Goal: Find specific page/section: Find specific page/section

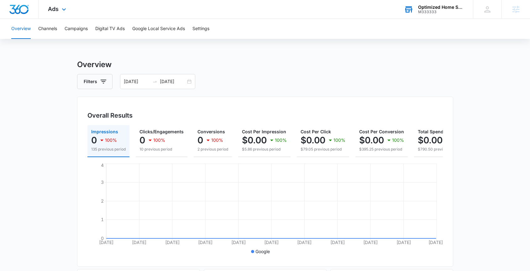
click at [436, 9] on div "Optimized Home Services" at bounding box center [441, 7] width 46 height 5
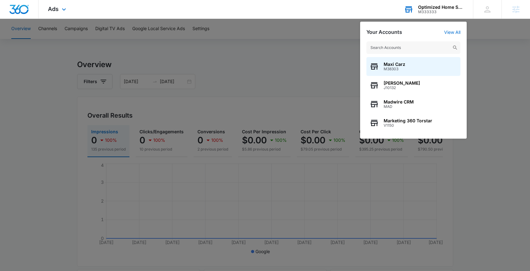
click at [400, 46] on input "text" at bounding box center [413, 47] width 94 height 13
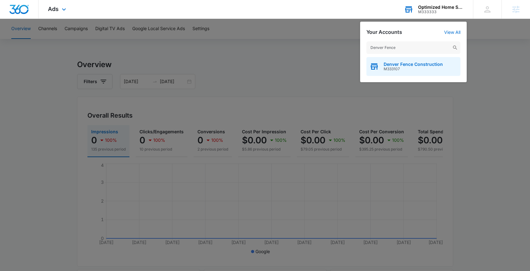
type input "Denver Fence"
click at [403, 59] on div "Denver Fence Construction M333107" at bounding box center [413, 66] width 94 height 19
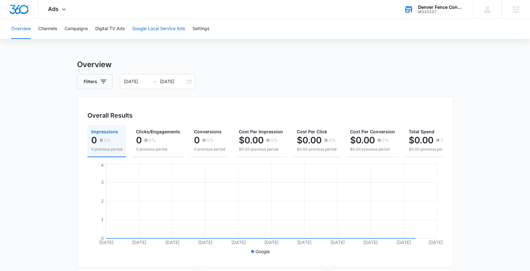
click at [156, 29] on button "Google Local Service Ads" at bounding box center [158, 29] width 53 height 20
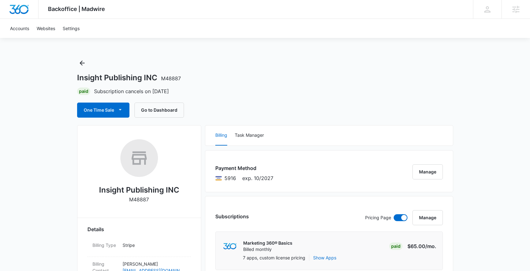
click at [159, 91] on p "Subscription cancels on Nov 13" at bounding box center [131, 91] width 75 height 8
